Goal: Transaction & Acquisition: Register for event/course

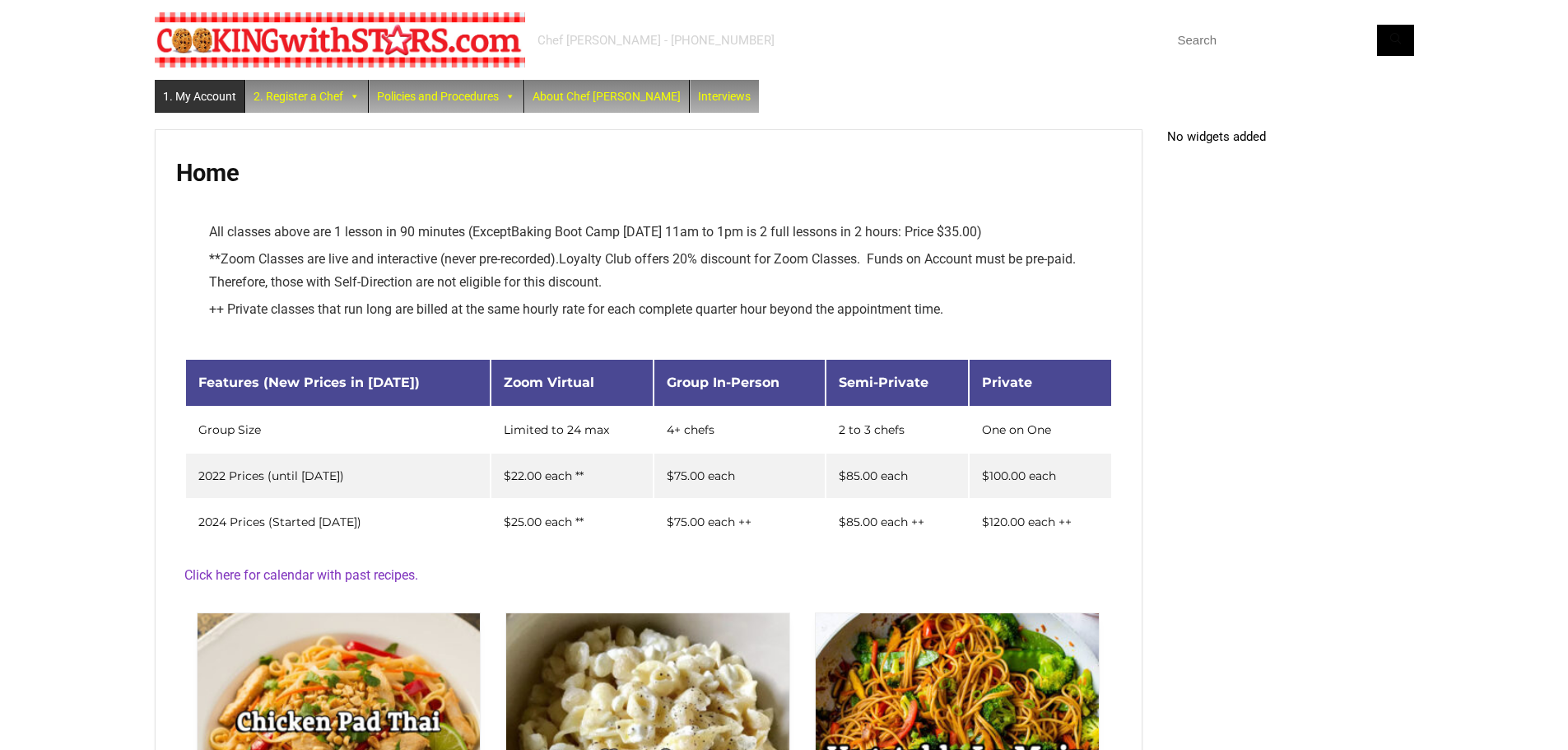
click at [226, 95] on link "1. My Account" at bounding box center [199, 96] width 90 height 33
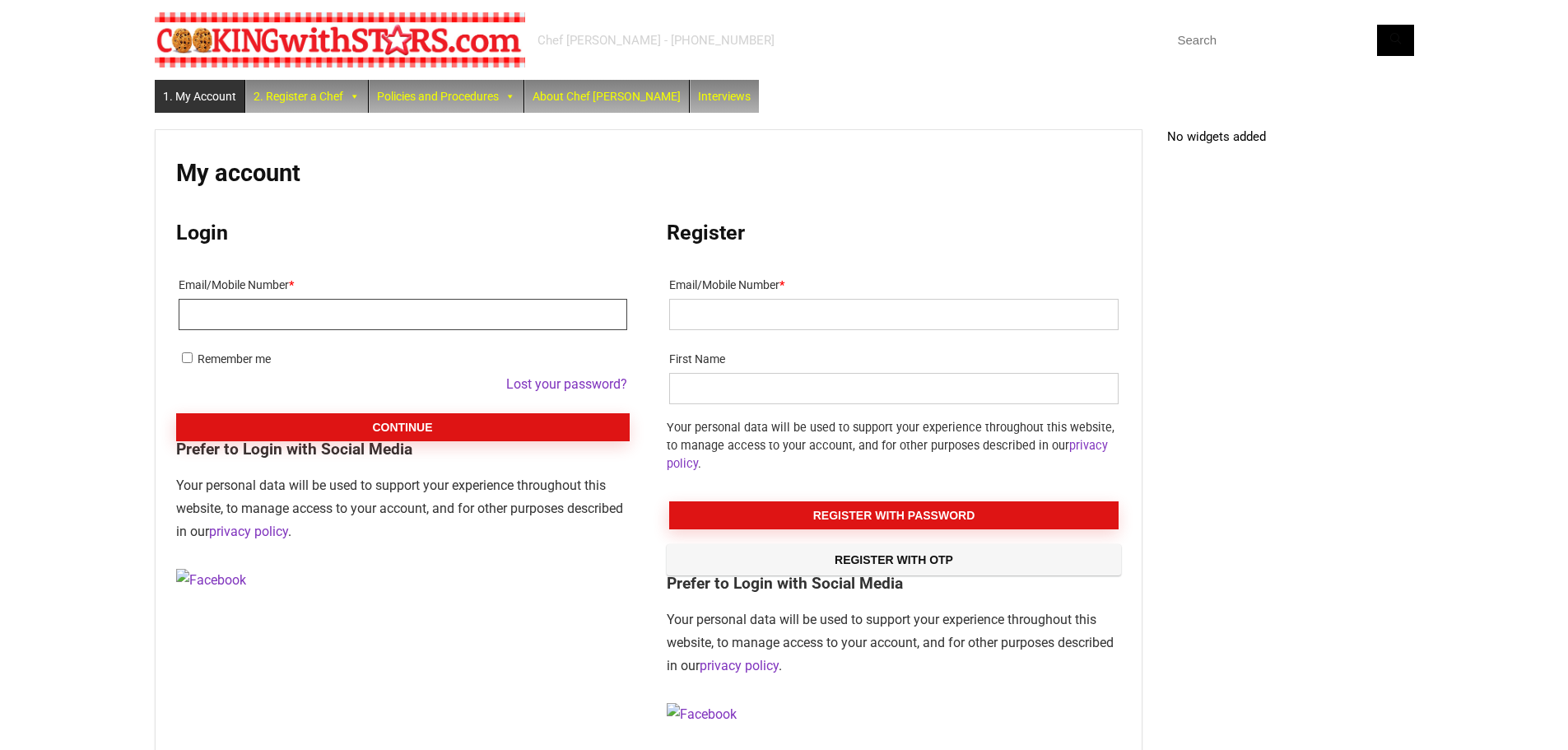
click at [302, 317] on input "Email/Mobile Number *" at bounding box center [403, 314] width 449 height 32
type input "S"
type input "Sunnyboy941@yahoo.com"
click at [420, 427] on button "Continue" at bounding box center [403, 427] width 454 height 28
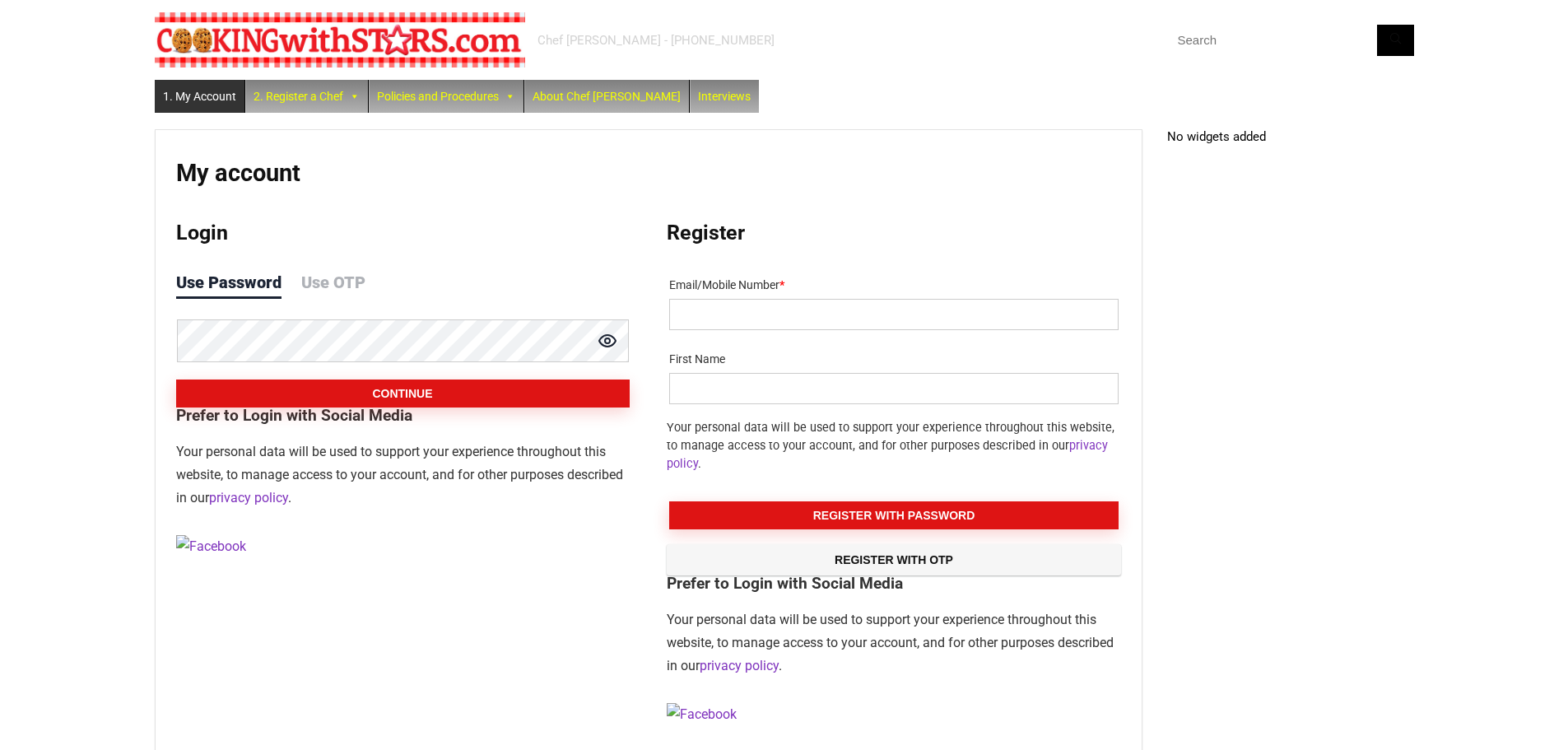
click at [176, 380] on button "Continue" at bounding box center [403, 394] width 454 height 28
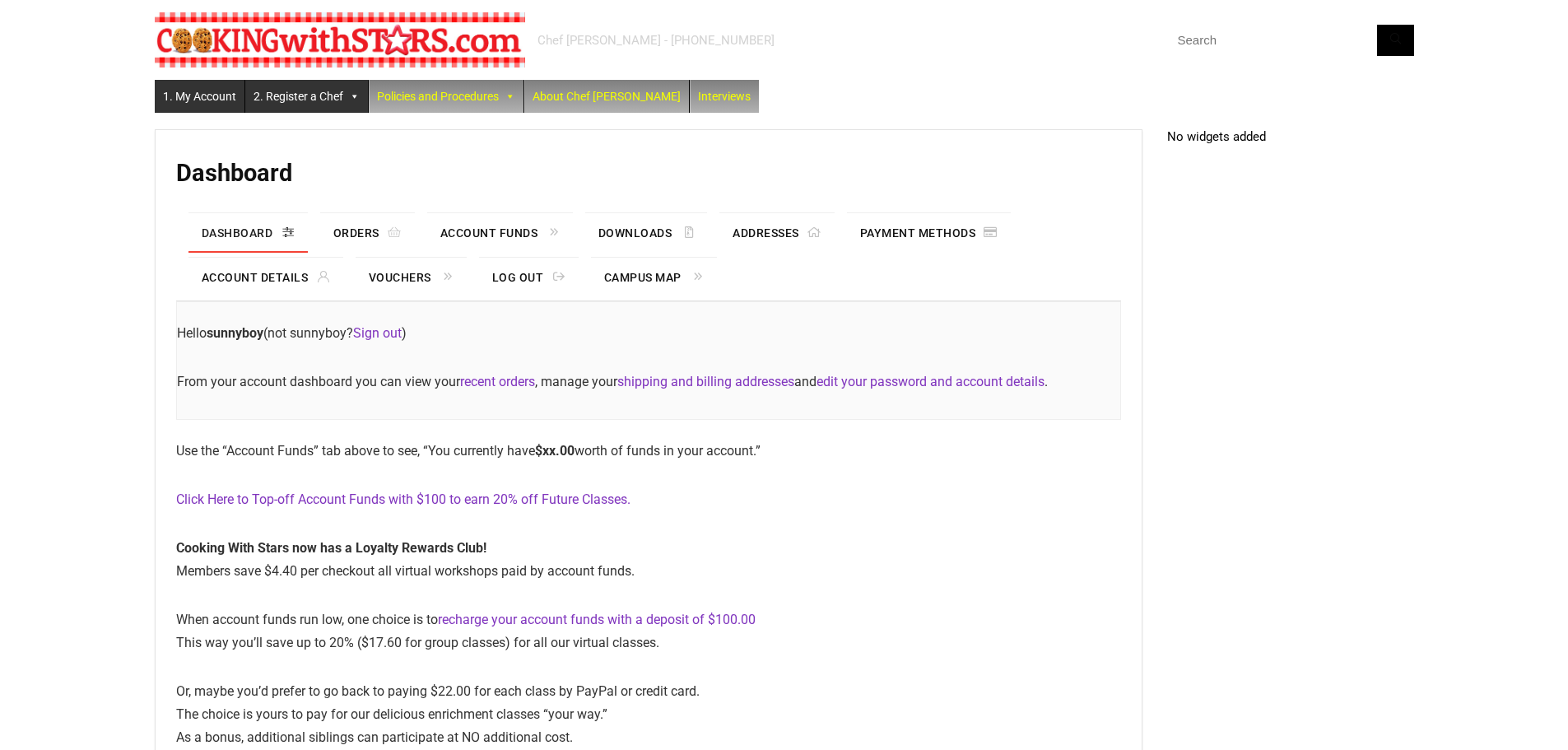
drag, startPoint x: 0, startPoint y: 0, endPoint x: 315, endPoint y: 97, distance: 329.6
click at [315, 97] on link "2. Register a Chef" at bounding box center [307, 96] width 123 height 33
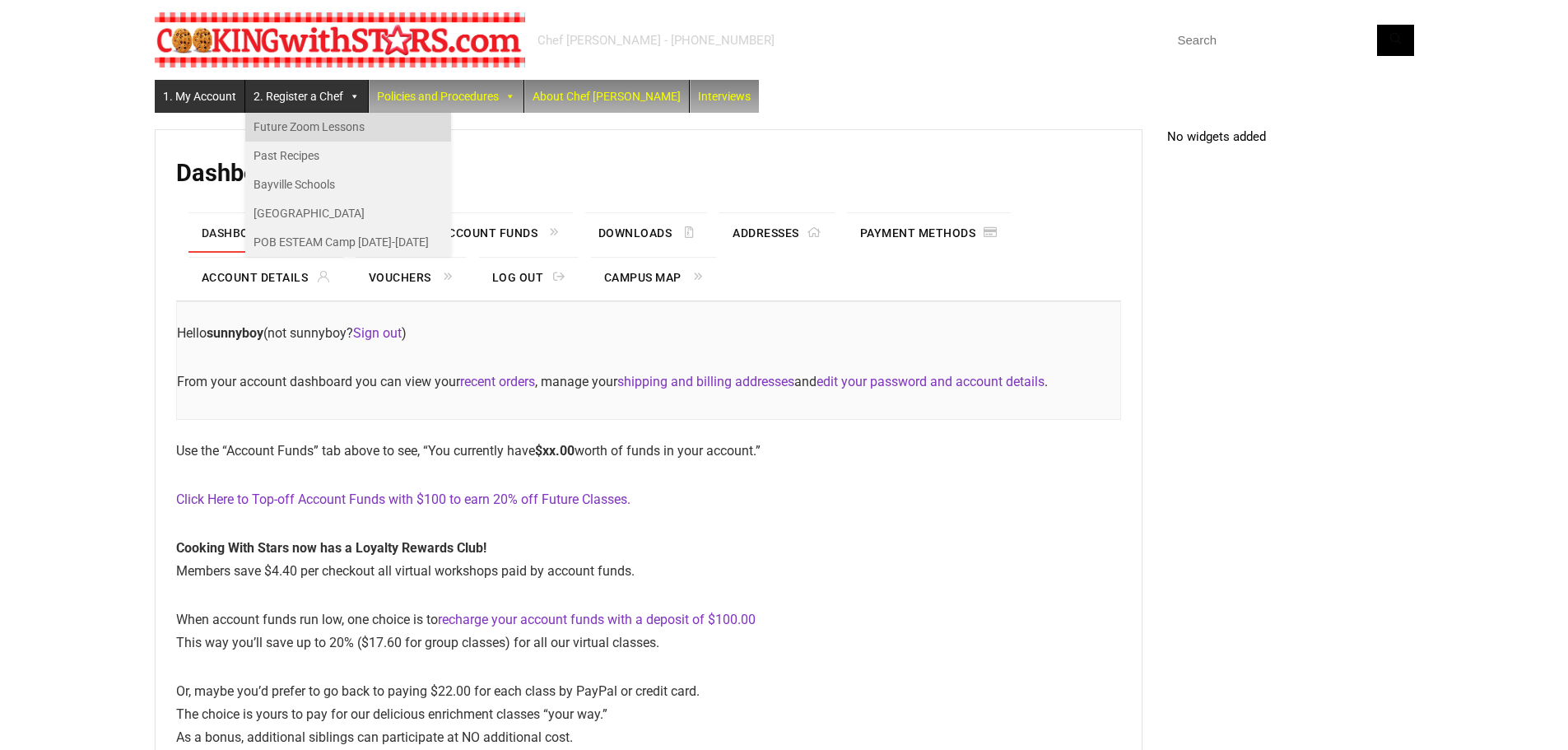
click at [291, 119] on link "Future Zoom Lessons" at bounding box center [348, 127] width 206 height 29
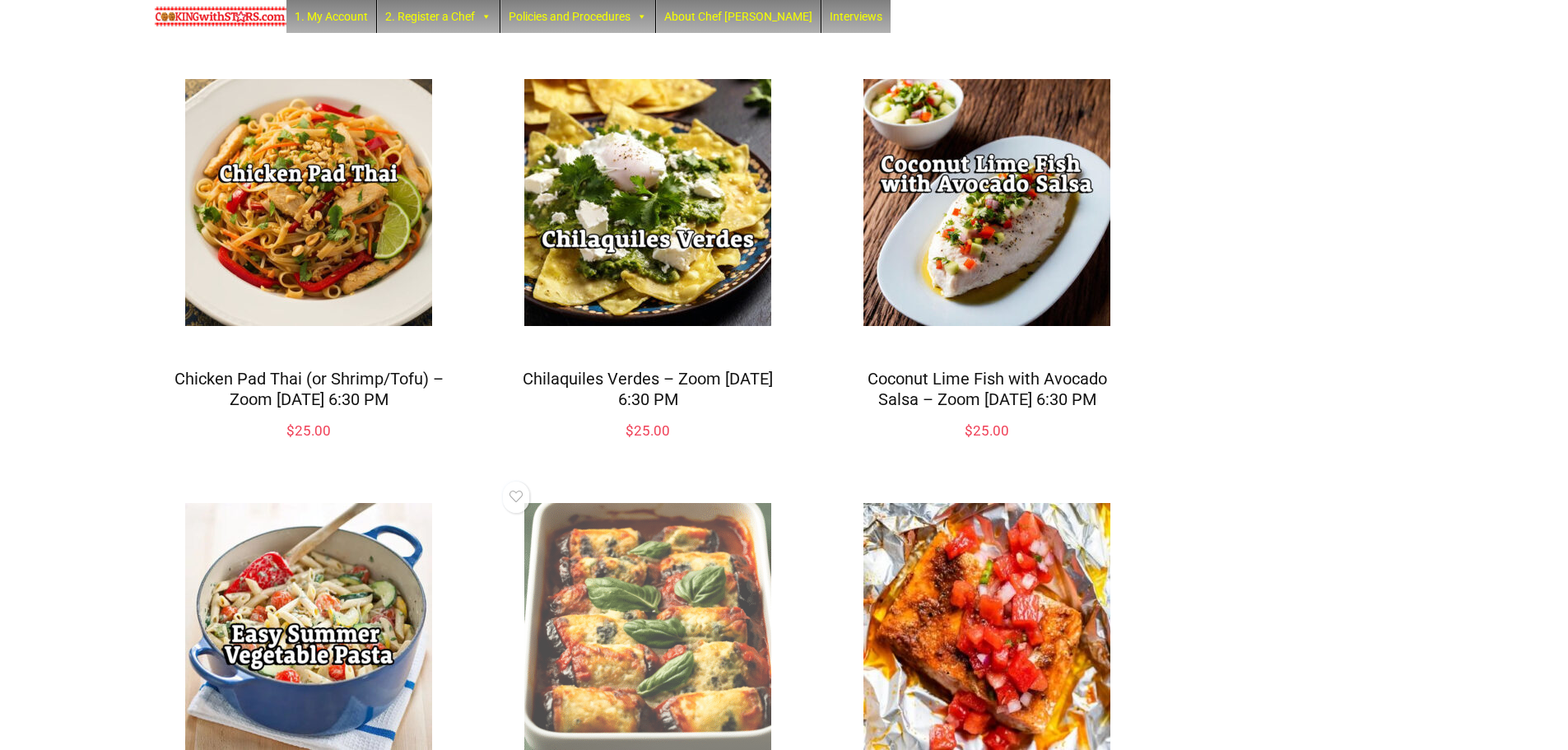
scroll to position [741, 0]
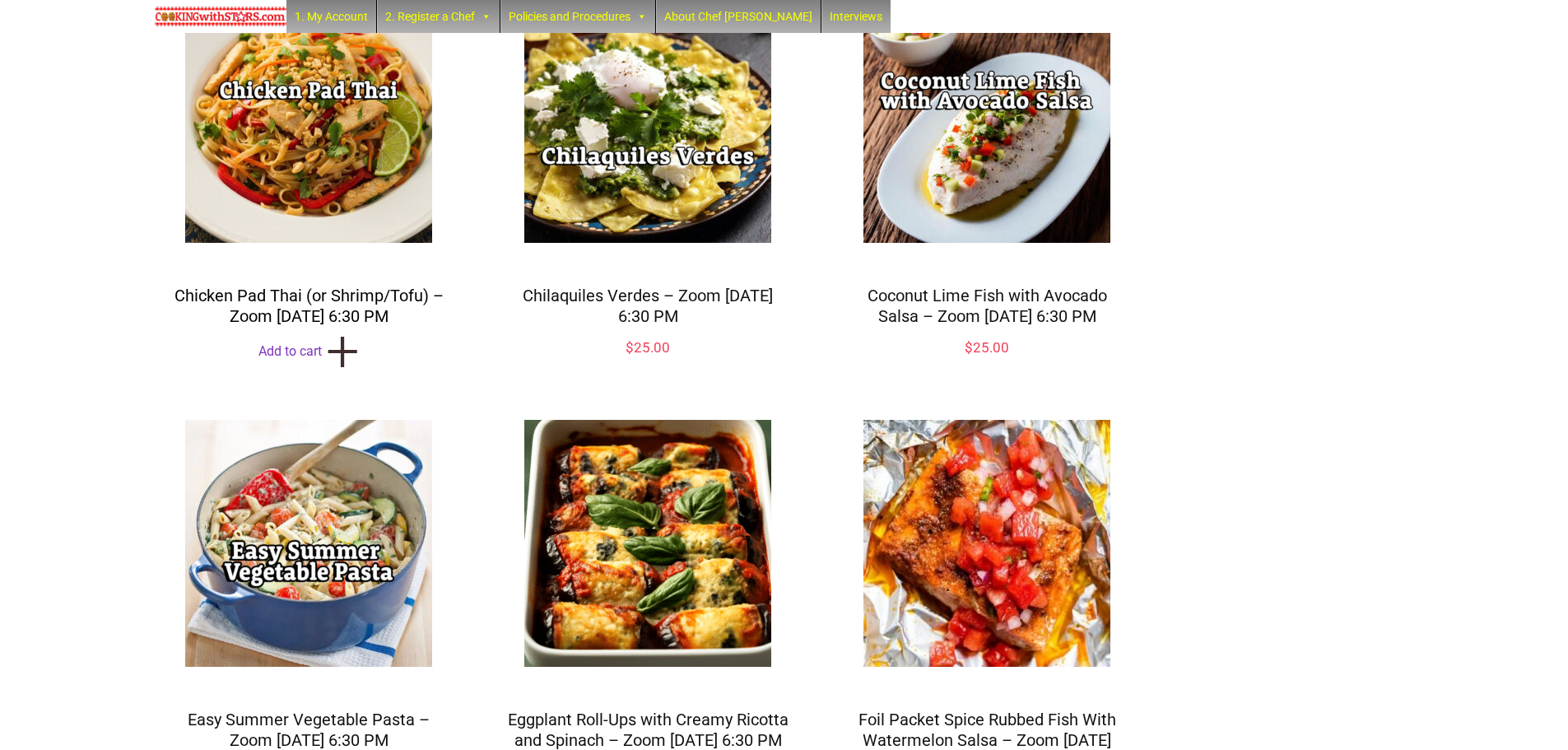
click at [283, 313] on link "Chicken Pad Thai (or Shrimp/Tofu) – Zoom [DATE] 6:30 PM" at bounding box center [309, 306] width 269 height 41
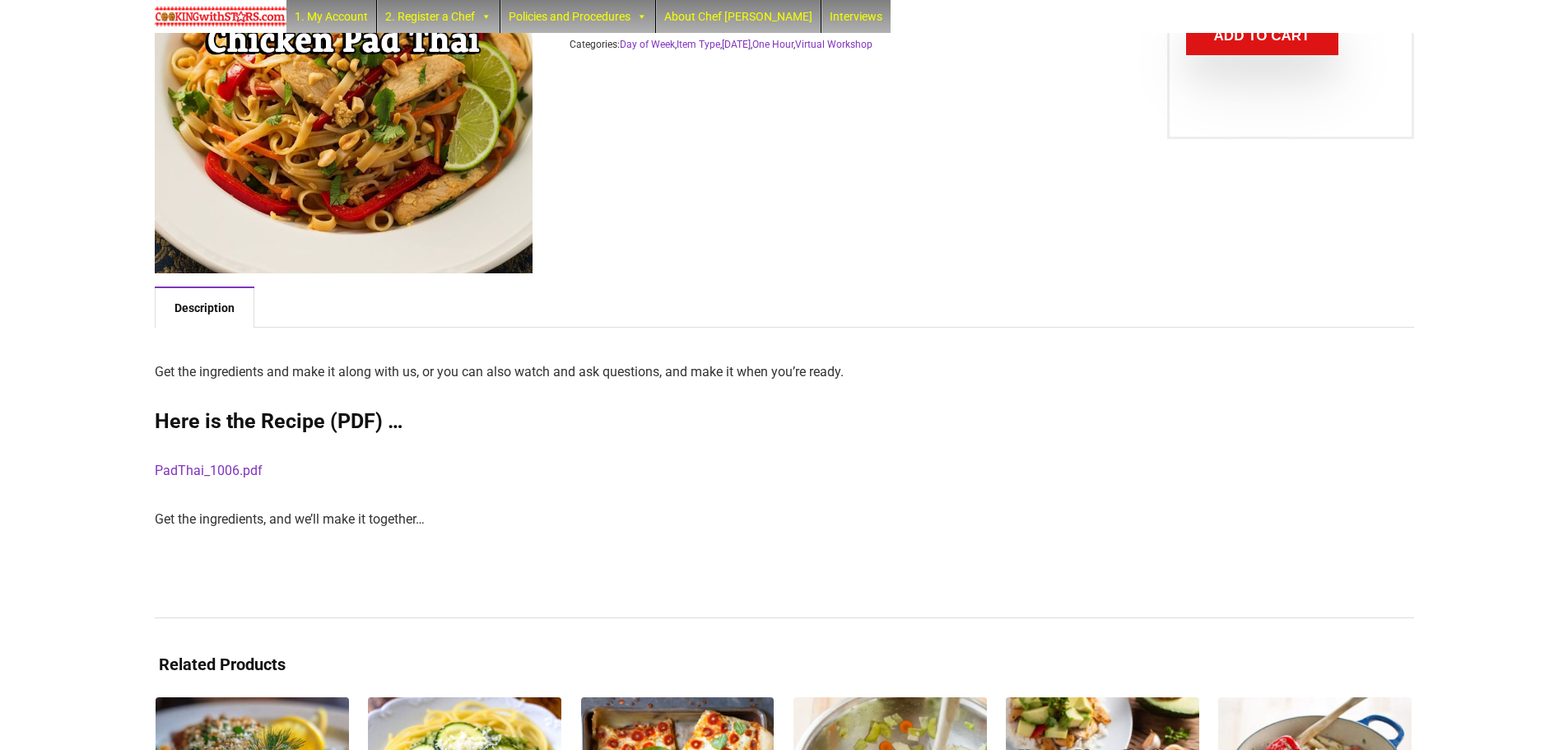
scroll to position [247, 0]
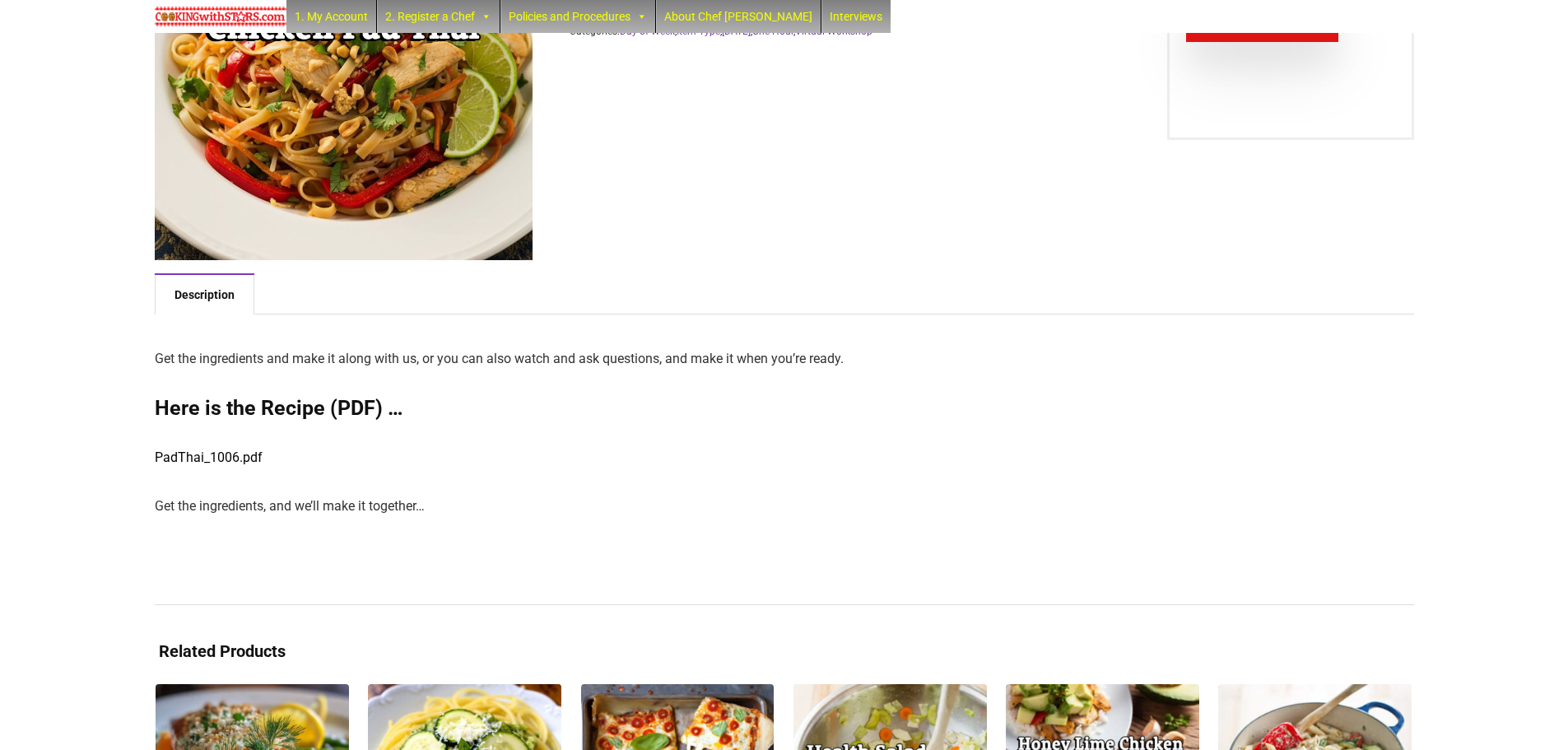
click at [212, 460] on link "PadThai_1006.pdf" at bounding box center [209, 457] width 108 height 16
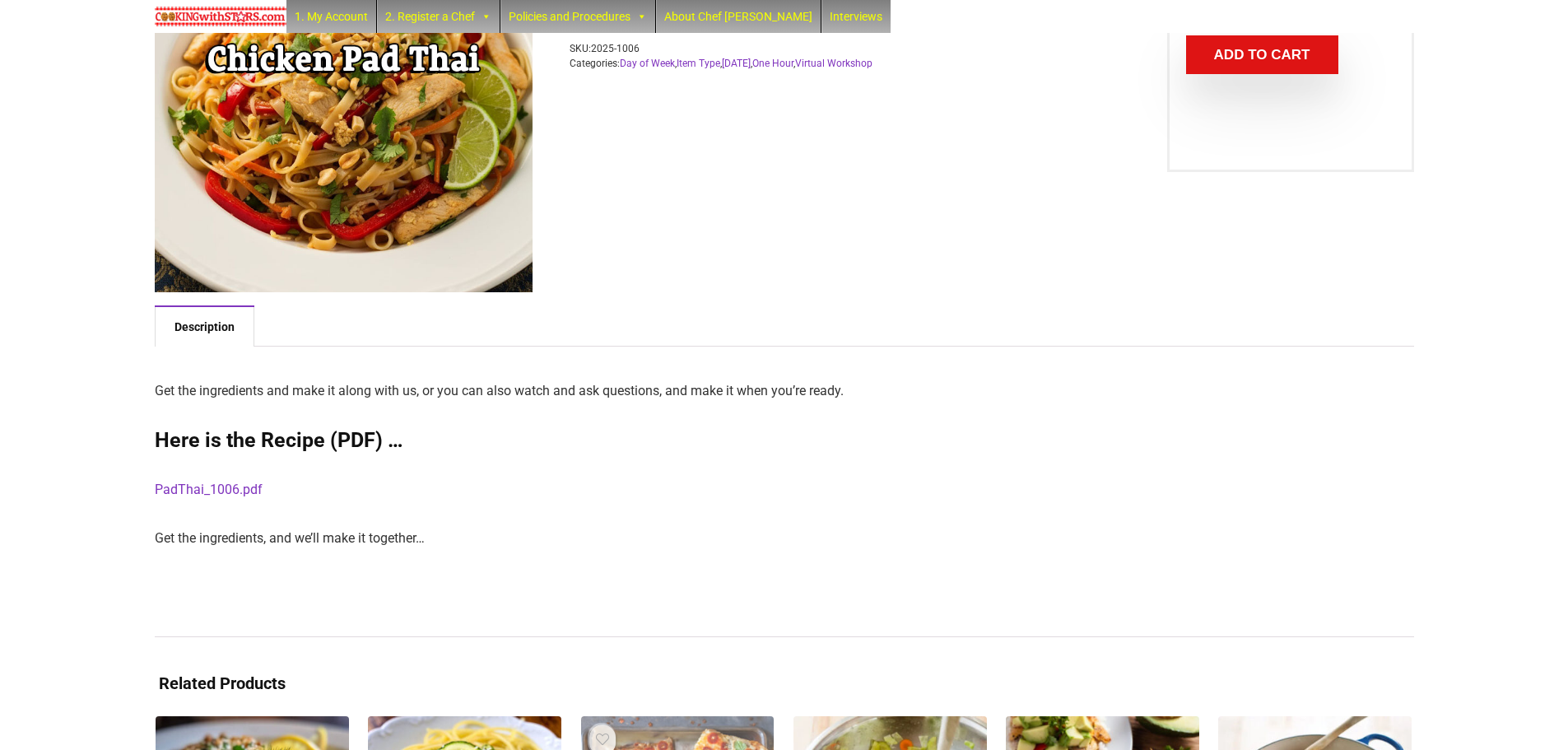
scroll to position [0, 0]
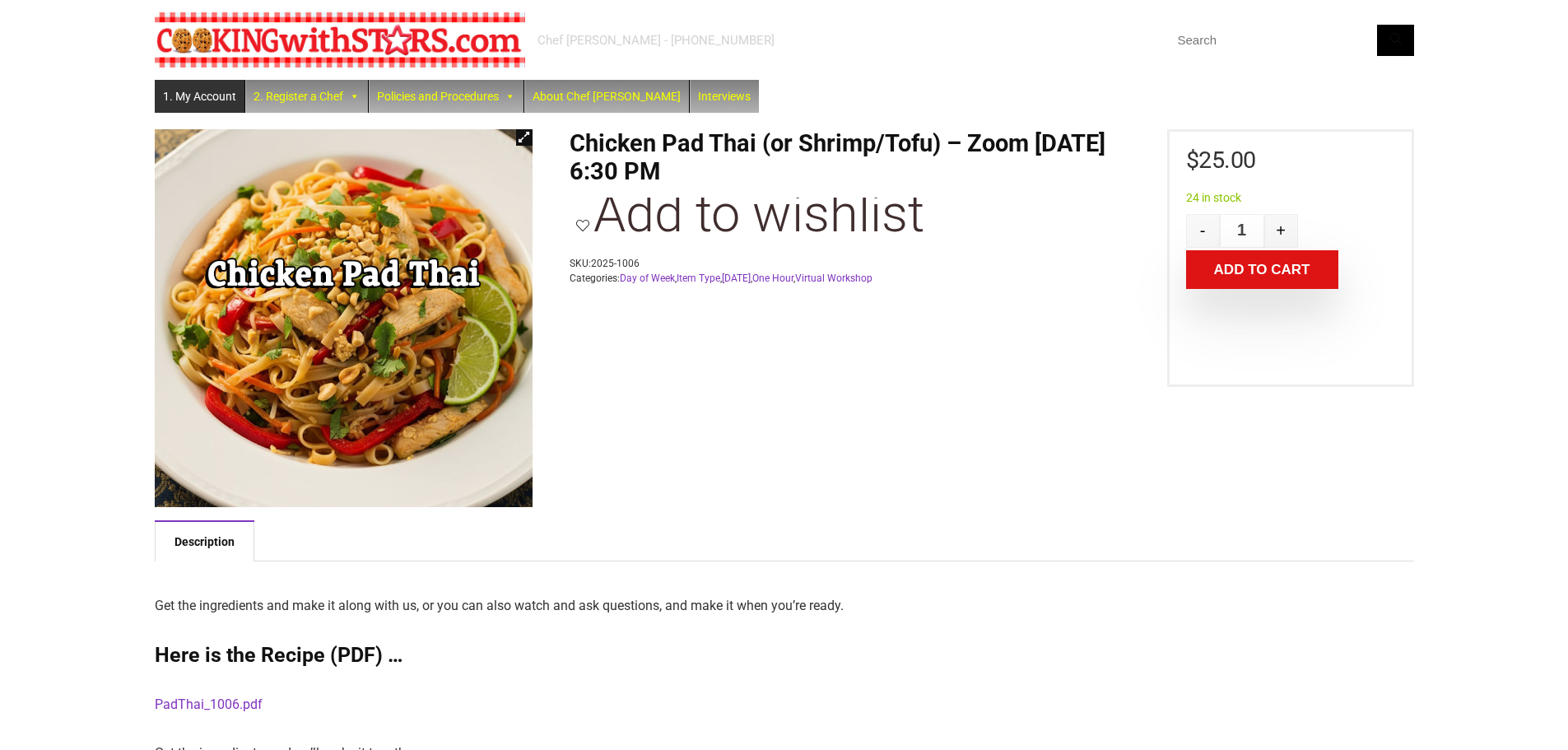
click at [207, 96] on link "1. My Account" at bounding box center [199, 96] width 90 height 33
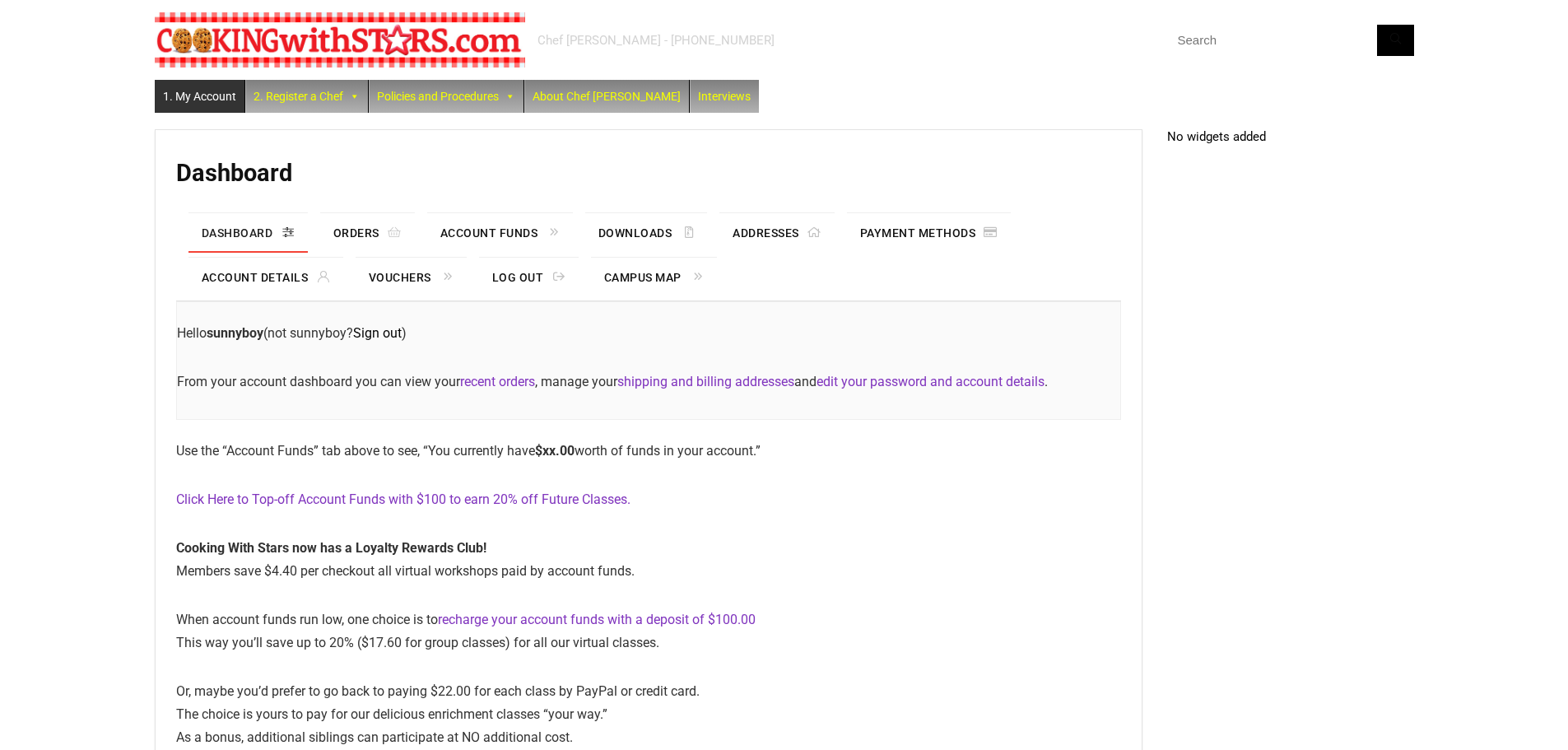
click at [398, 338] on link "Sign out" at bounding box center [377, 333] width 48 height 16
